Goal: Entertainment & Leisure: Browse casually

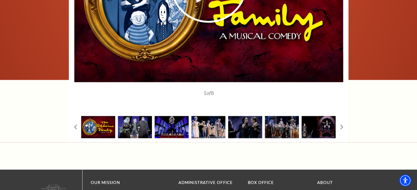
scroll to position [795, 0]
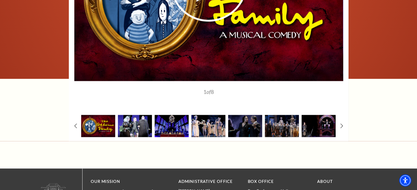
click at [149, 118] on img at bounding box center [135, 126] width 34 height 22
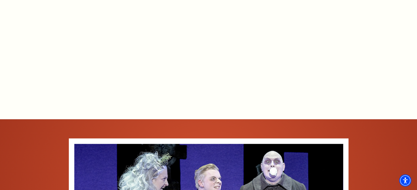
scroll to position [528, 0]
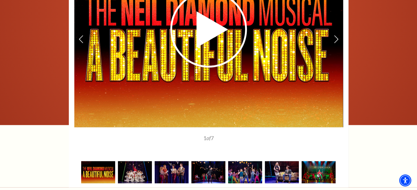
scroll to position [886, 0]
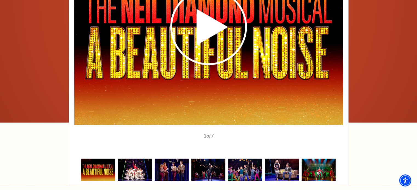
click at [130, 160] on img at bounding box center [135, 170] width 34 height 22
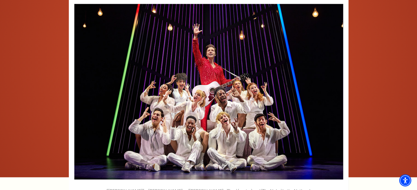
scroll to position [913, 0]
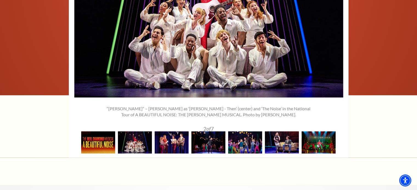
click at [172, 132] on img at bounding box center [172, 143] width 34 height 22
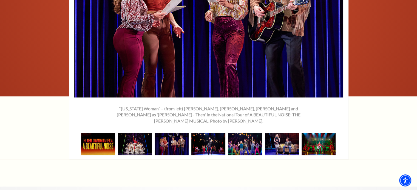
click at [202, 142] on img at bounding box center [208, 144] width 34 height 22
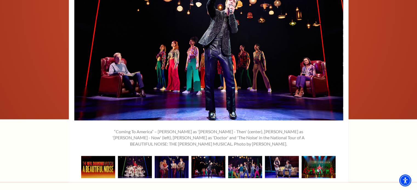
scroll to position [940, 0]
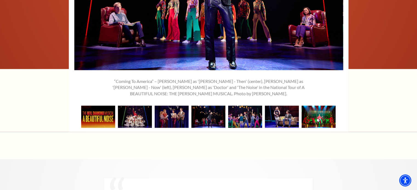
click at [313, 110] on img at bounding box center [318, 117] width 34 height 22
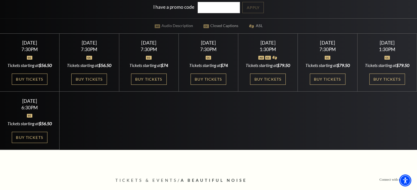
scroll to position [0, 0]
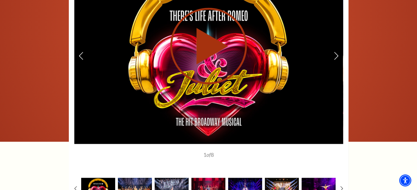
click at [209, 43] on use at bounding box center [208, 46] width 77 height 77
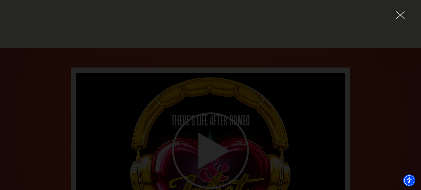
scroll to position [744, 0]
click at [402, 17] on use at bounding box center [400, 15] width 8 height 8
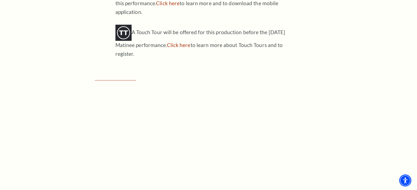
scroll to position [0, 0]
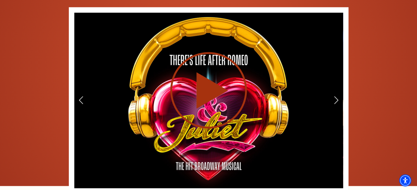
click at [201, 84] on use at bounding box center [208, 90] width 77 height 77
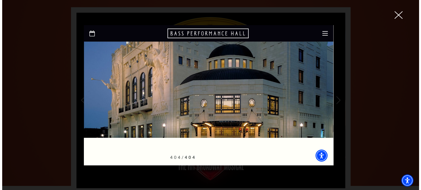
scroll to position [799, 0]
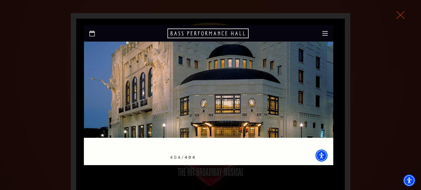
click at [402, 14] on icon at bounding box center [400, 15] width 8 height 8
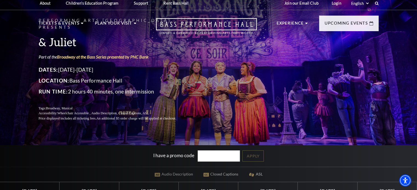
scroll to position [0, 0]
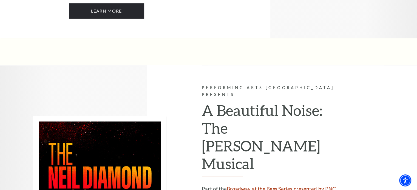
scroll to position [822, 0]
